Goal: Task Accomplishment & Management: Use online tool/utility

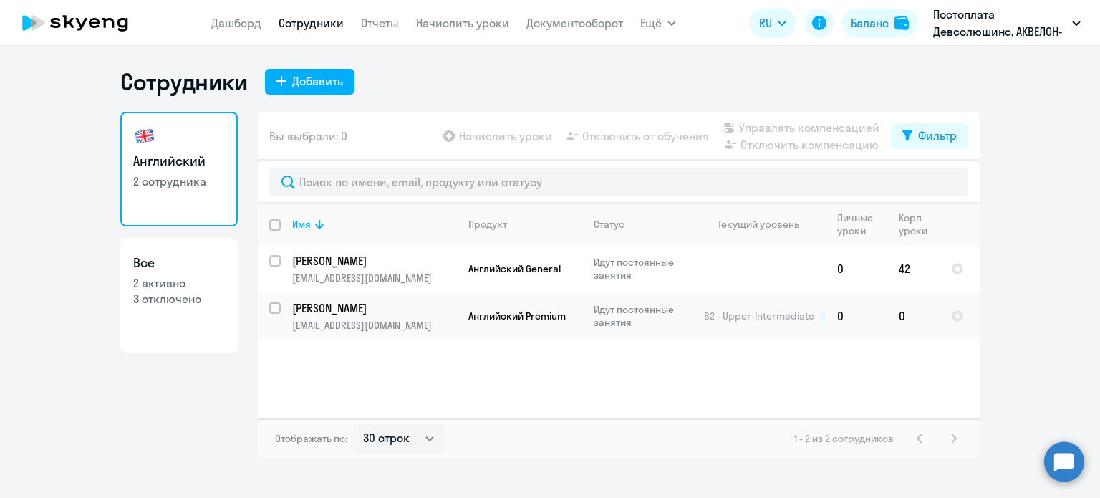
select select "30"
click at [67, 21] on icon at bounding box center [75, 23] width 126 height 36
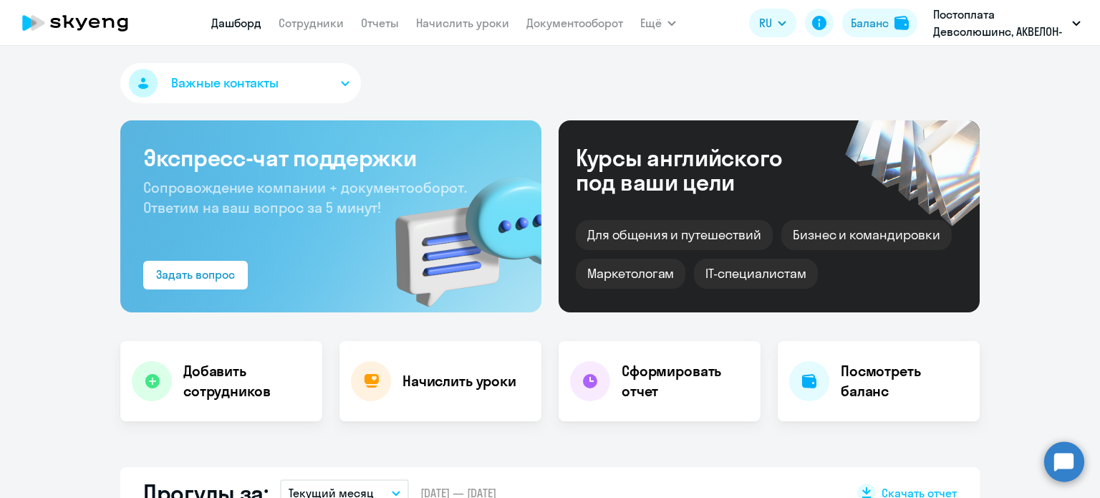
select select "30"
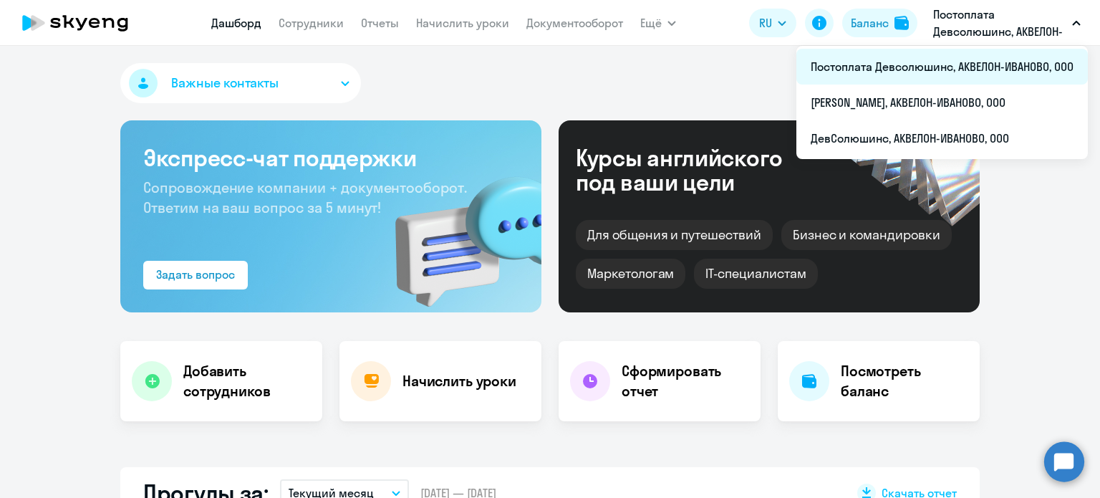
click at [882, 77] on li "Постоплата Девсолюшинс, АКВЕЛОН-ИВАНОВО, ООО" at bounding box center [941, 67] width 291 height 36
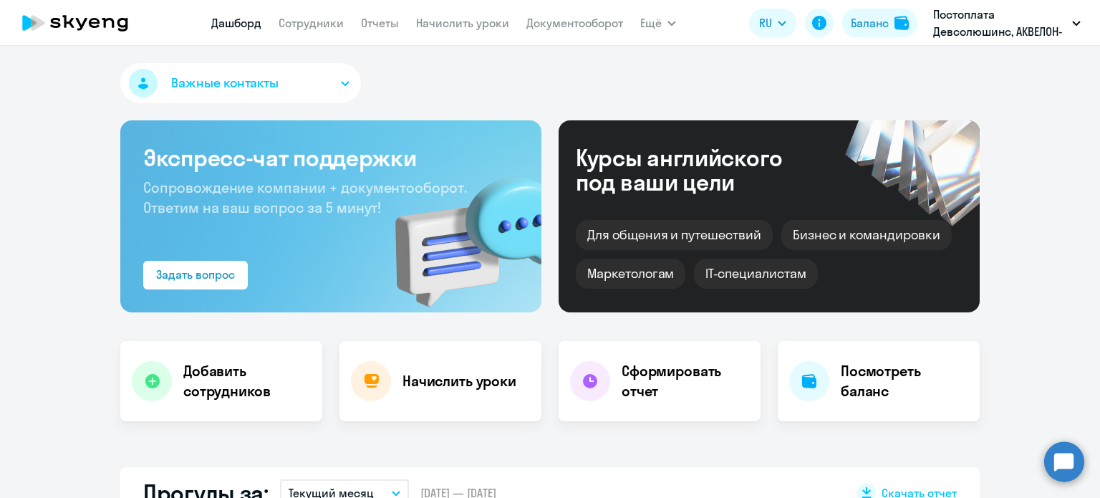
select select "30"
click at [313, 34] on nav "[PERSON_NAME] Отчеты Начислить уроки Документооборот" at bounding box center [417, 23] width 412 height 29
click at [313, 26] on link "Сотрудники" at bounding box center [311, 23] width 65 height 14
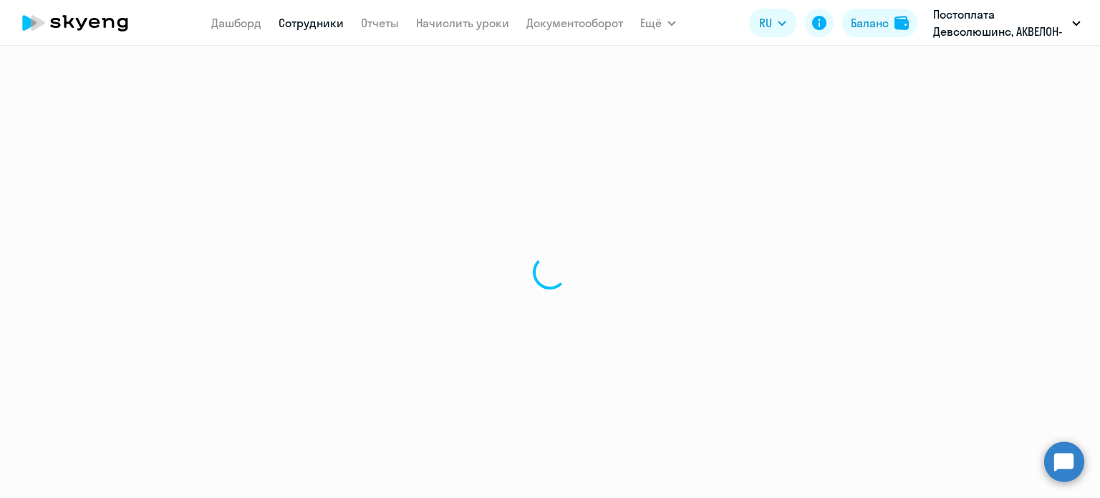
select select "30"
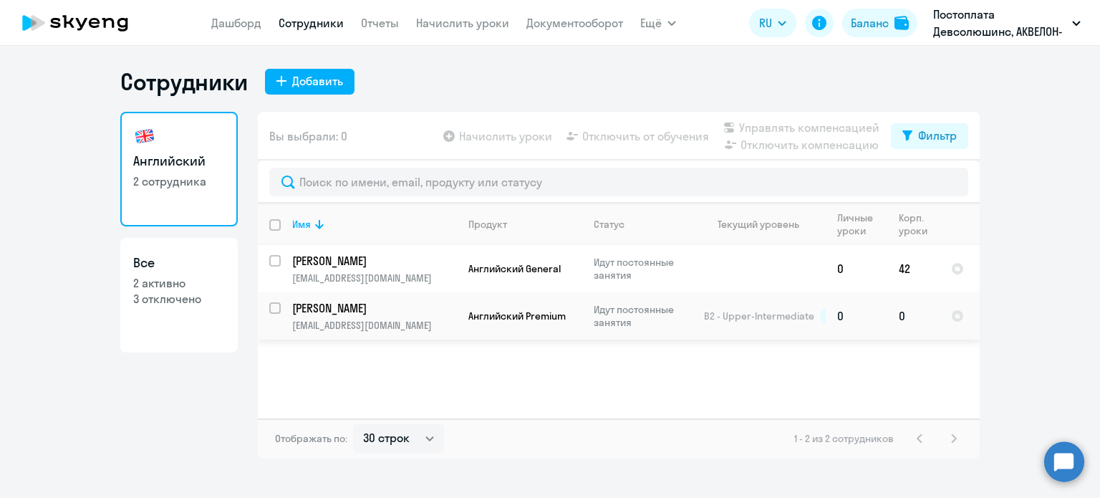
click at [275, 311] on input "select row 15203189" at bounding box center [283, 316] width 29 height 29
checkbox input "true"
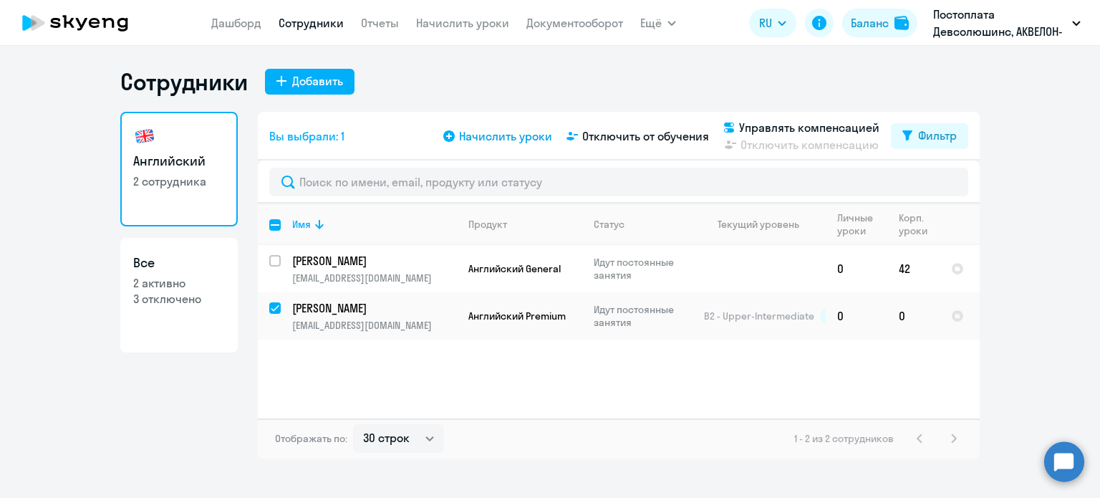
click at [512, 134] on span "Начислить уроки" at bounding box center [505, 135] width 93 height 17
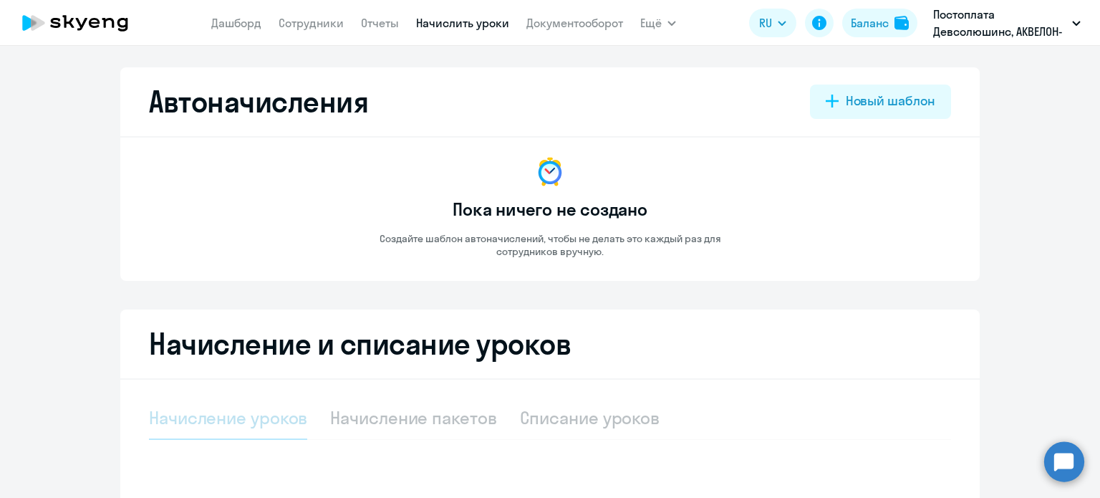
select select "10"
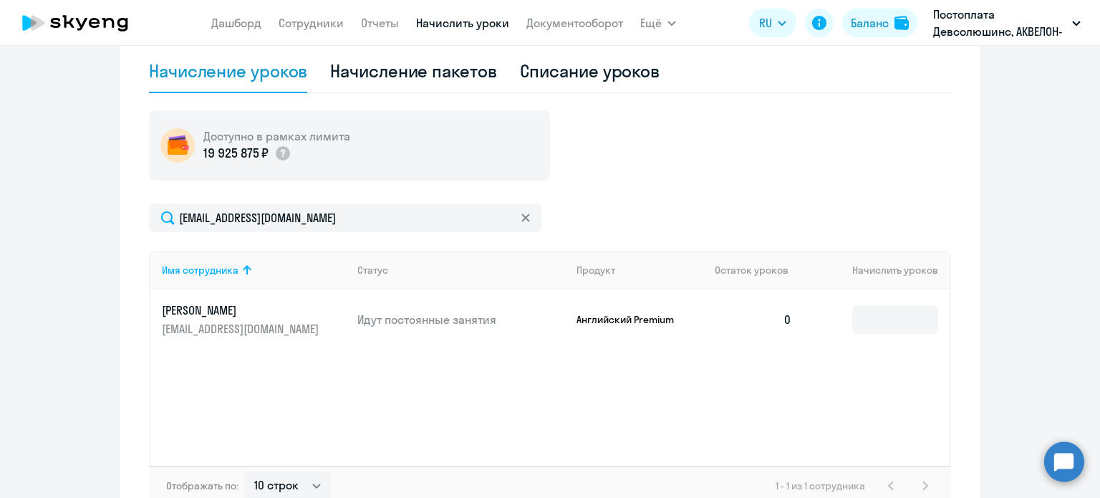
scroll to position [362, 0]
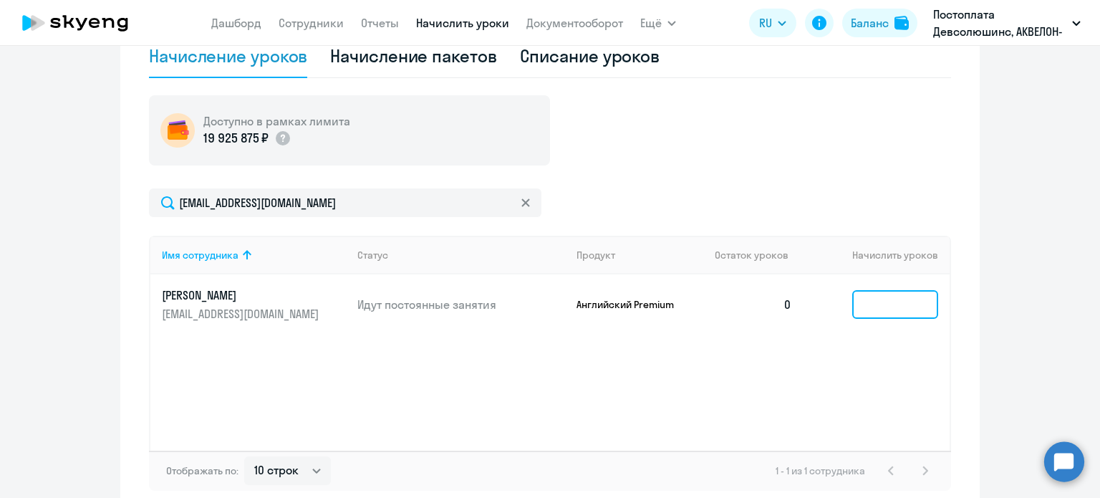
click at [903, 306] on input at bounding box center [895, 304] width 86 height 29
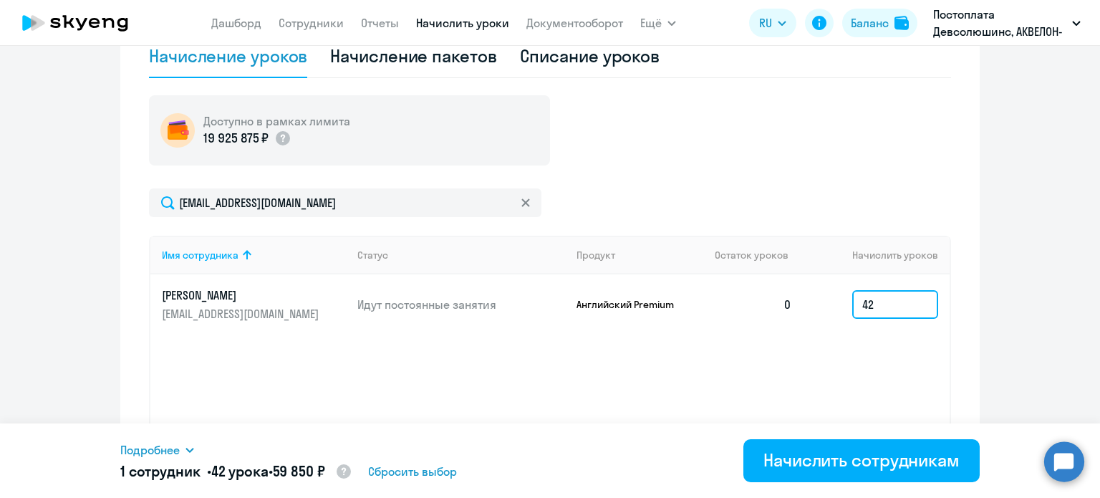
type input "42"
click at [351, 472] on circle at bounding box center [344, 471] width 14 height 14
select select "english_adult_native_speaker"
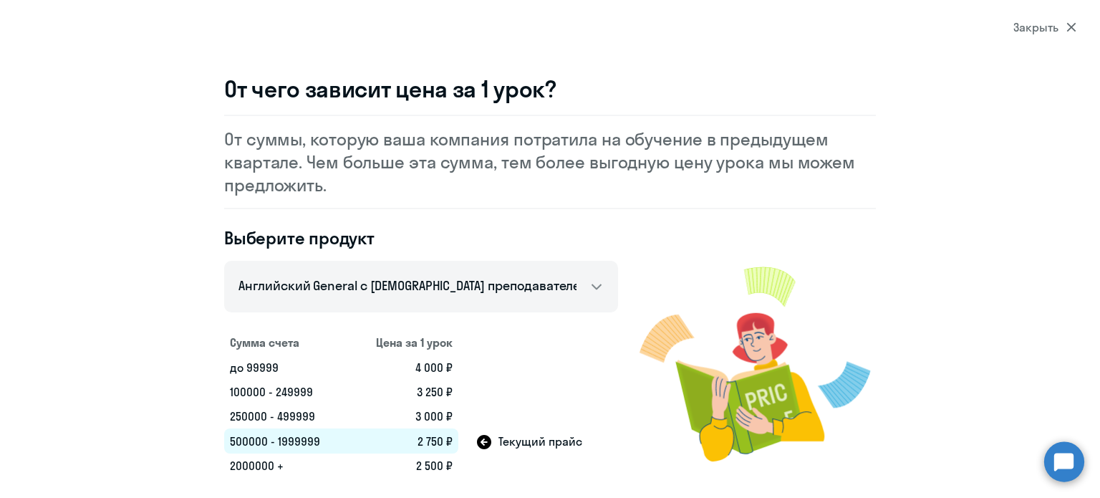
select select "30"
click at [1070, 29] on icon at bounding box center [1070, 27] width 9 height 9
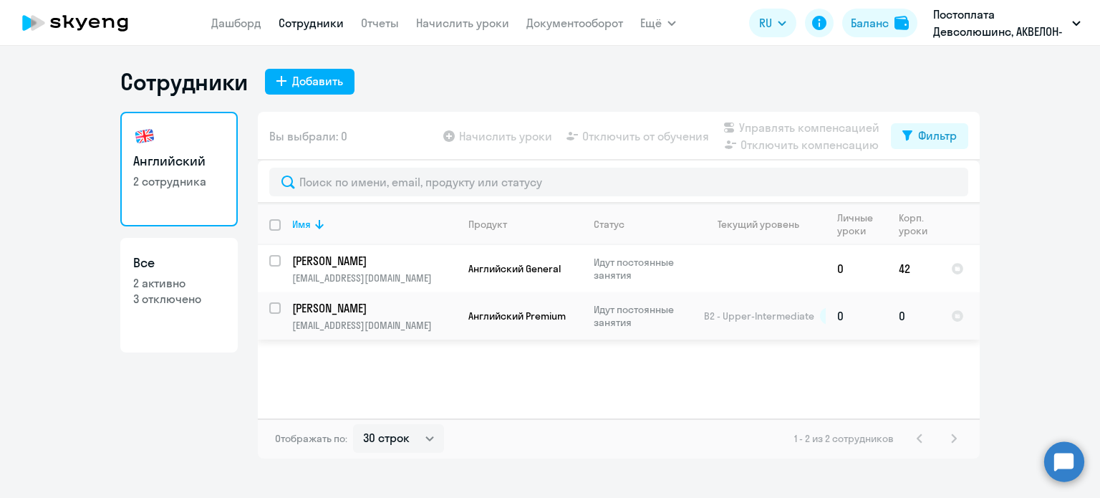
click at [269, 309] on input "select row 15203189" at bounding box center [283, 316] width 29 height 29
checkbox input "true"
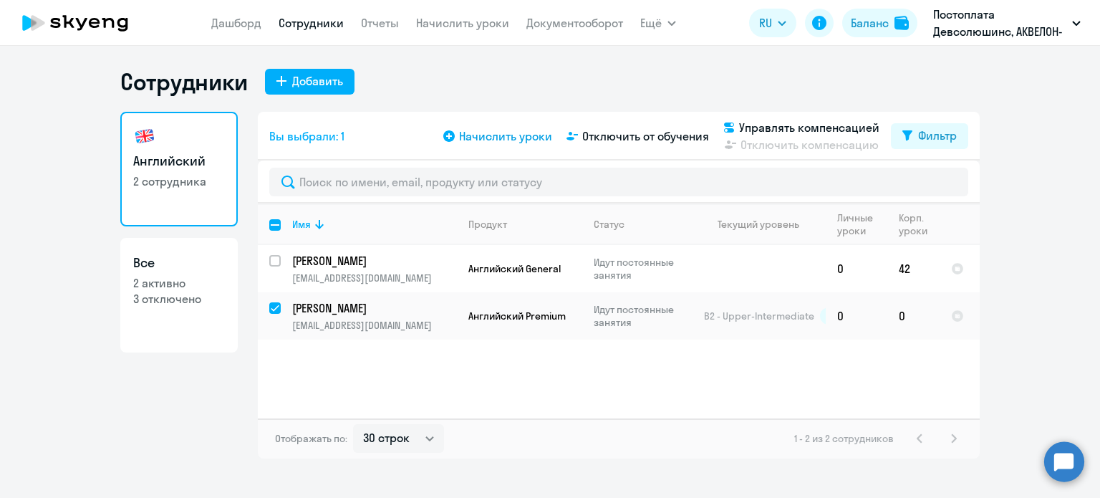
click at [510, 140] on span "Начислить уроки" at bounding box center [505, 135] width 93 height 17
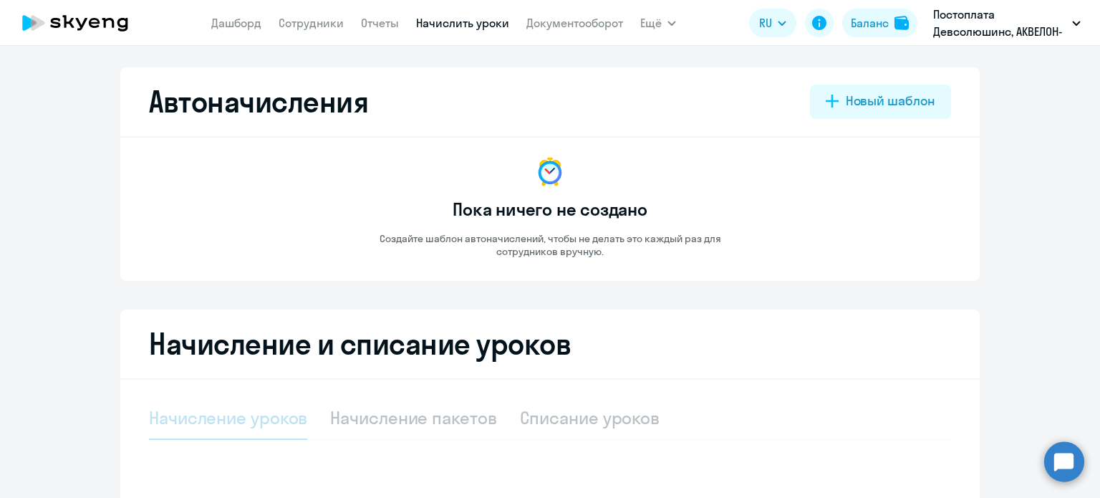
select select "10"
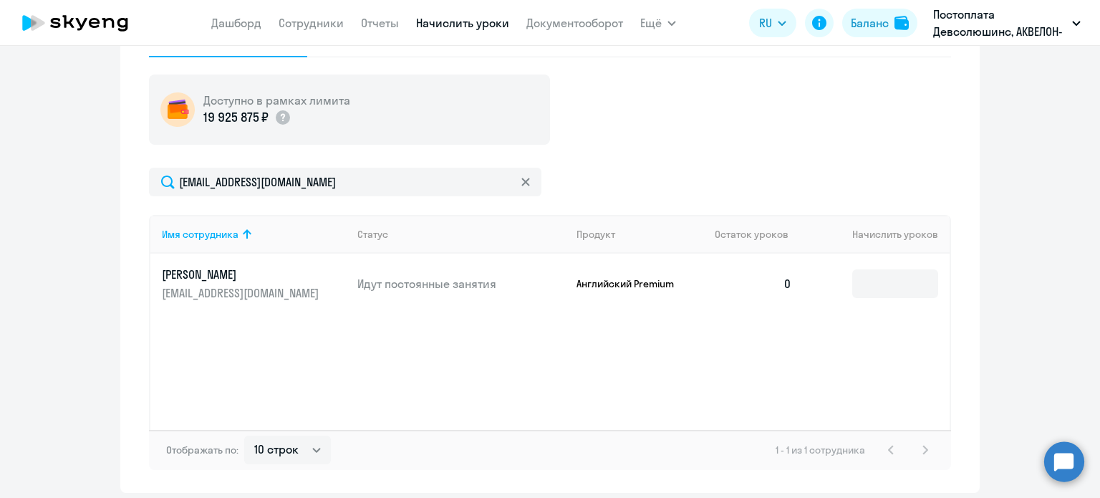
scroll to position [384, 0]
click at [876, 285] on input at bounding box center [895, 282] width 86 height 29
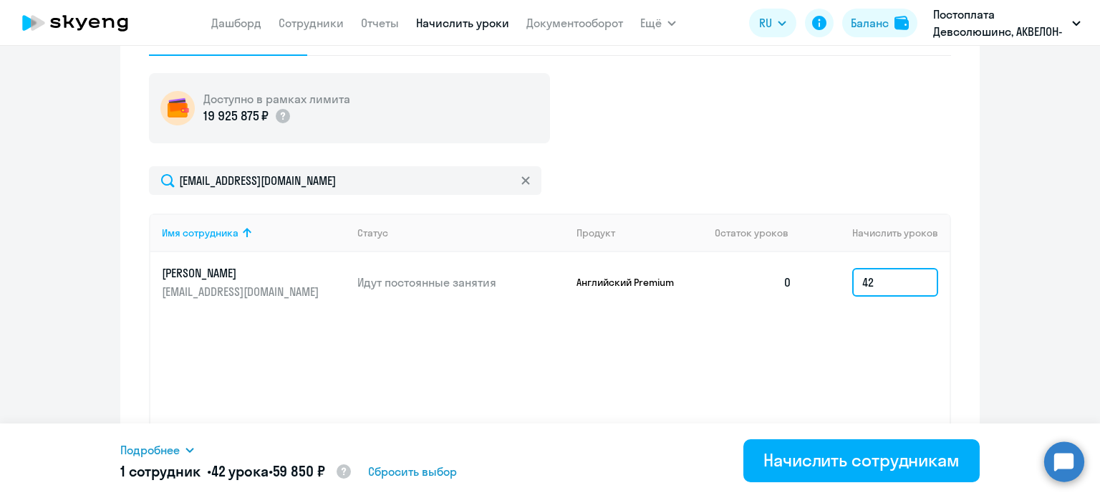
type input "42"
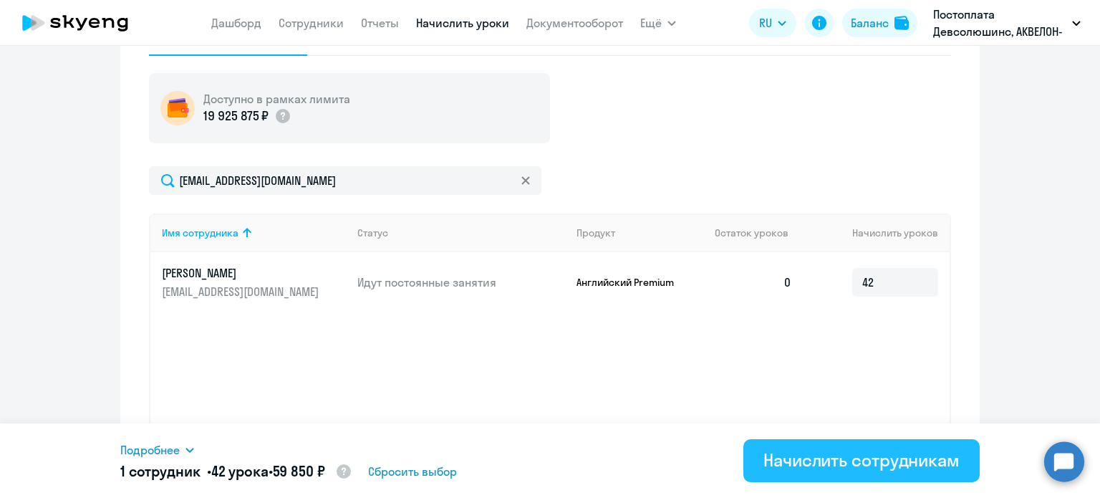
click at [849, 460] on div "Начислить сотрудникам" at bounding box center [861, 459] width 196 height 23
